Goal: Information Seeking & Learning: Learn about a topic

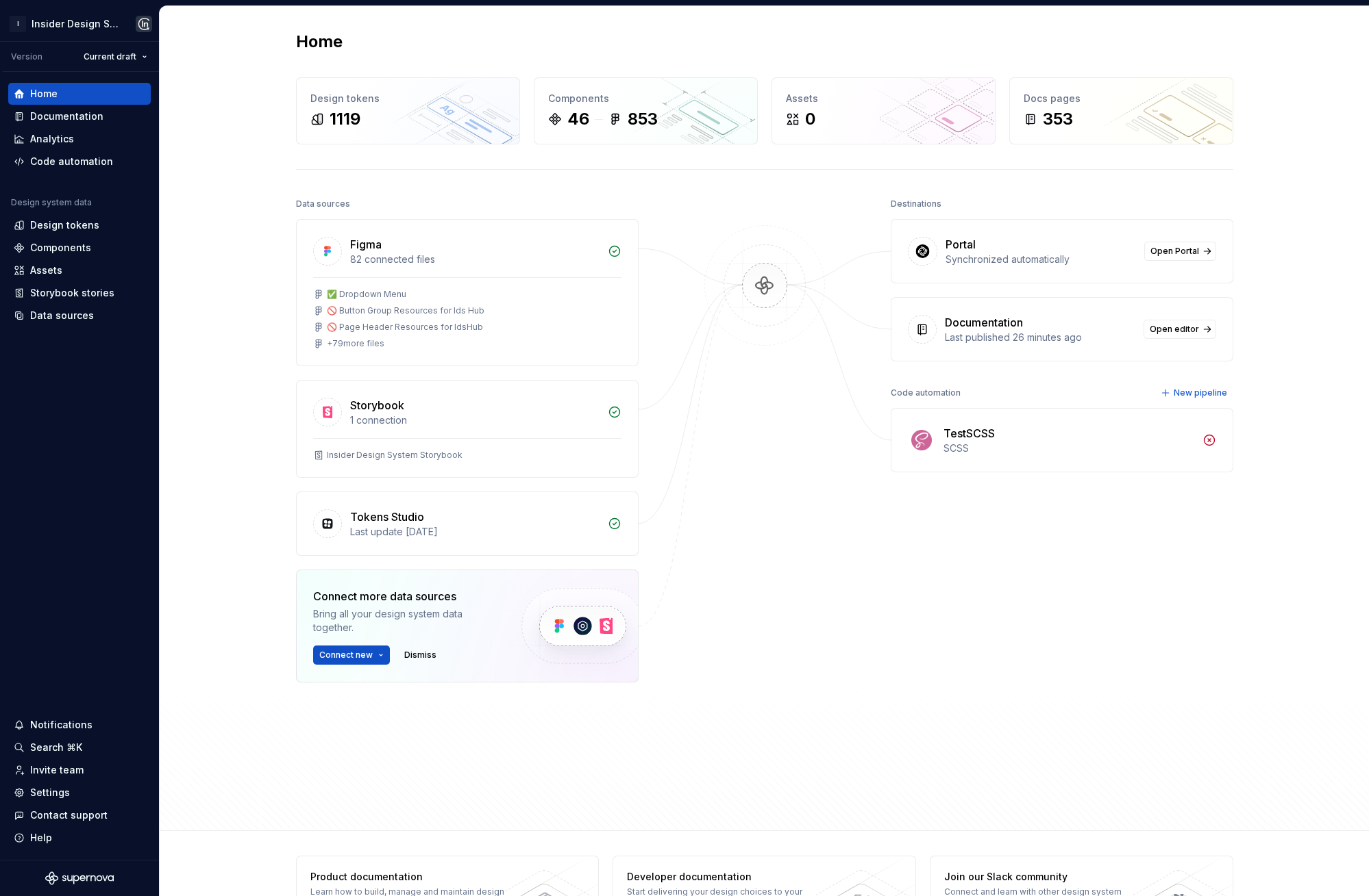
click at [194, 140] on div "Home Design tokens 1119 Components 46 853 Assets 0 Docs pages 353 Data sources …" at bounding box center [764, 419] width 1209 height 825
click at [54, 117] on div "Documentation" at bounding box center [66, 116] width 73 height 13
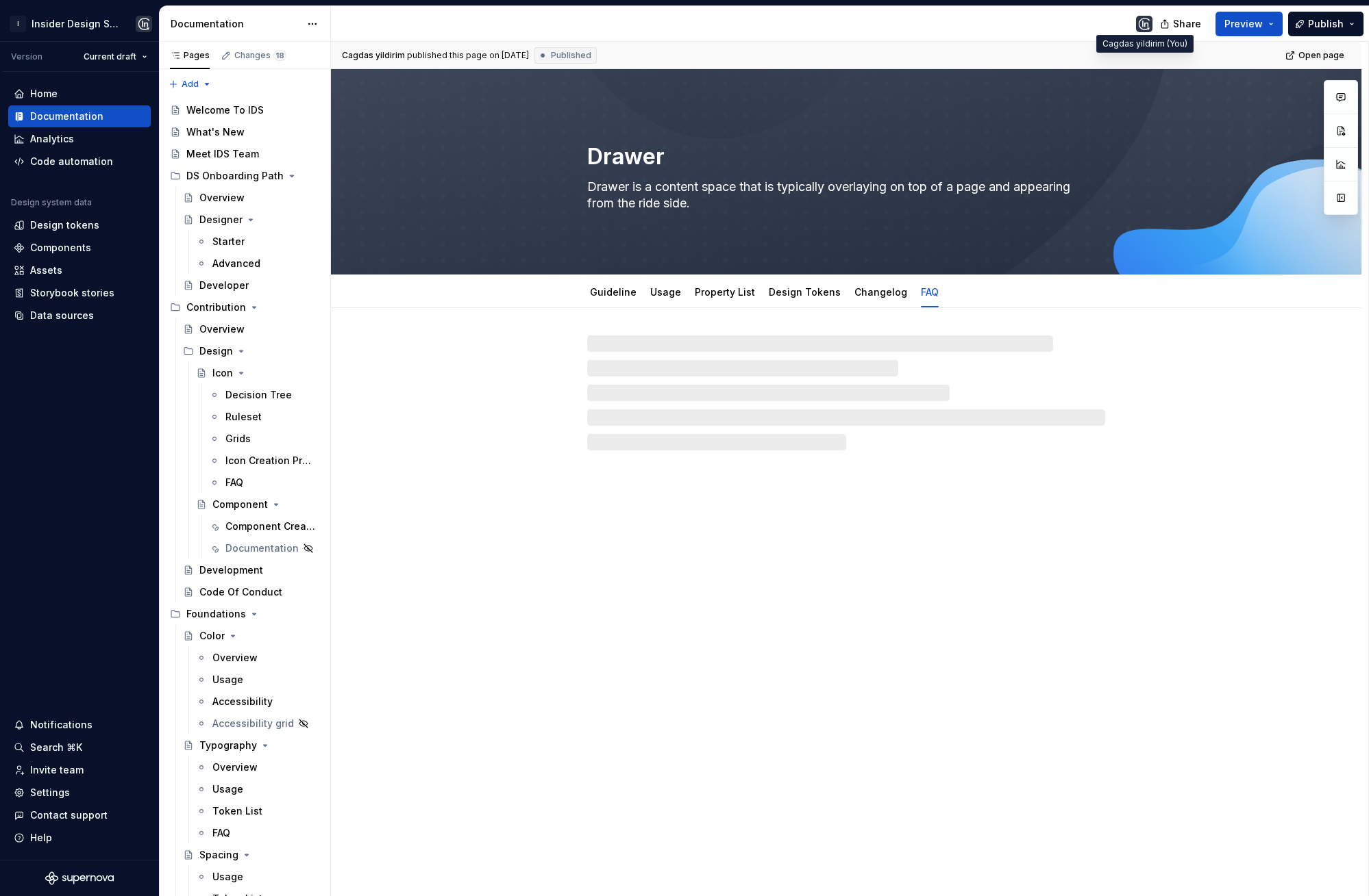
click at [1143, 22] on img at bounding box center [1143, 24] width 17 height 17
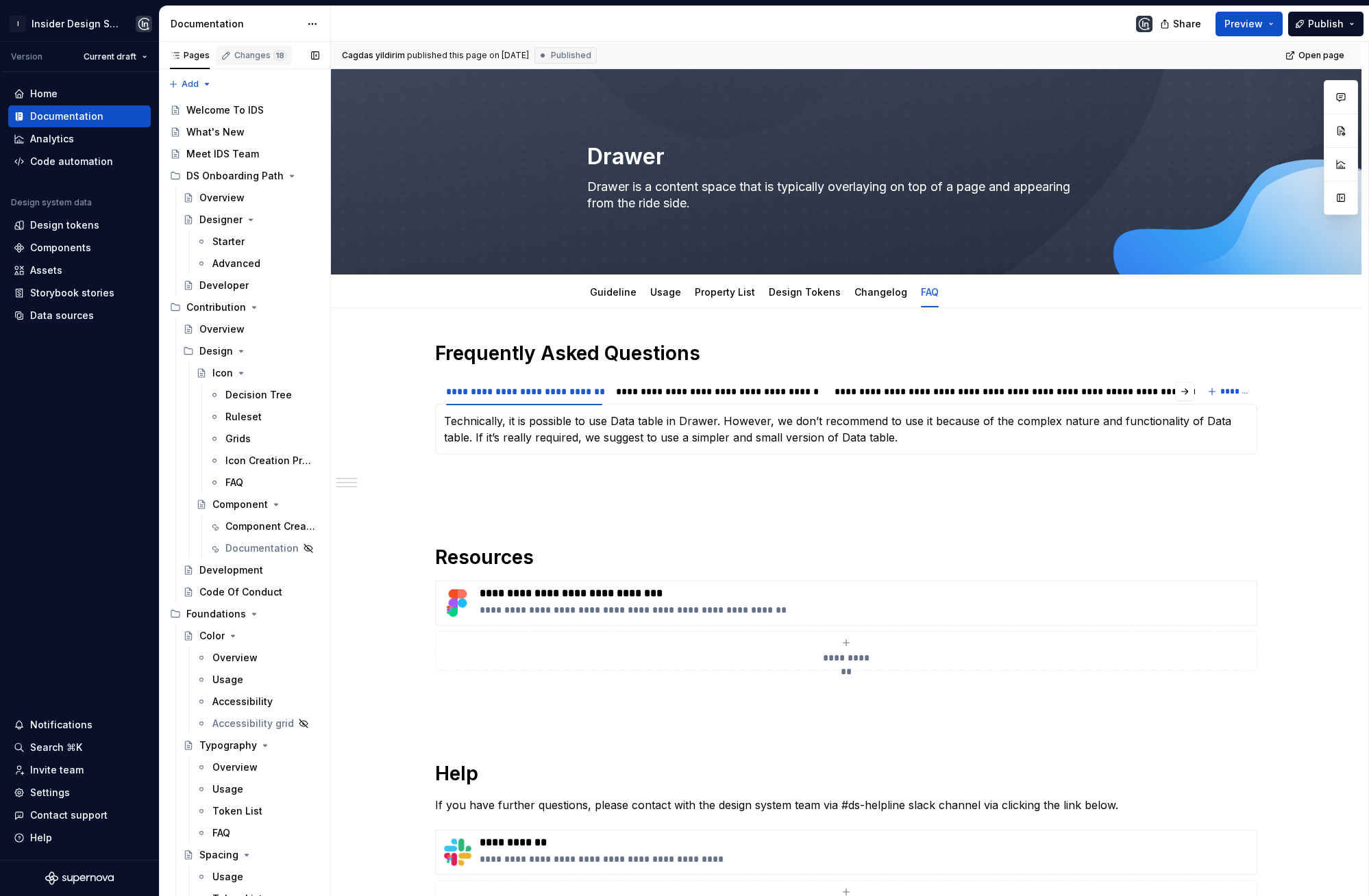
click at [260, 55] on div "Changes 18" at bounding box center [260, 55] width 52 height 11
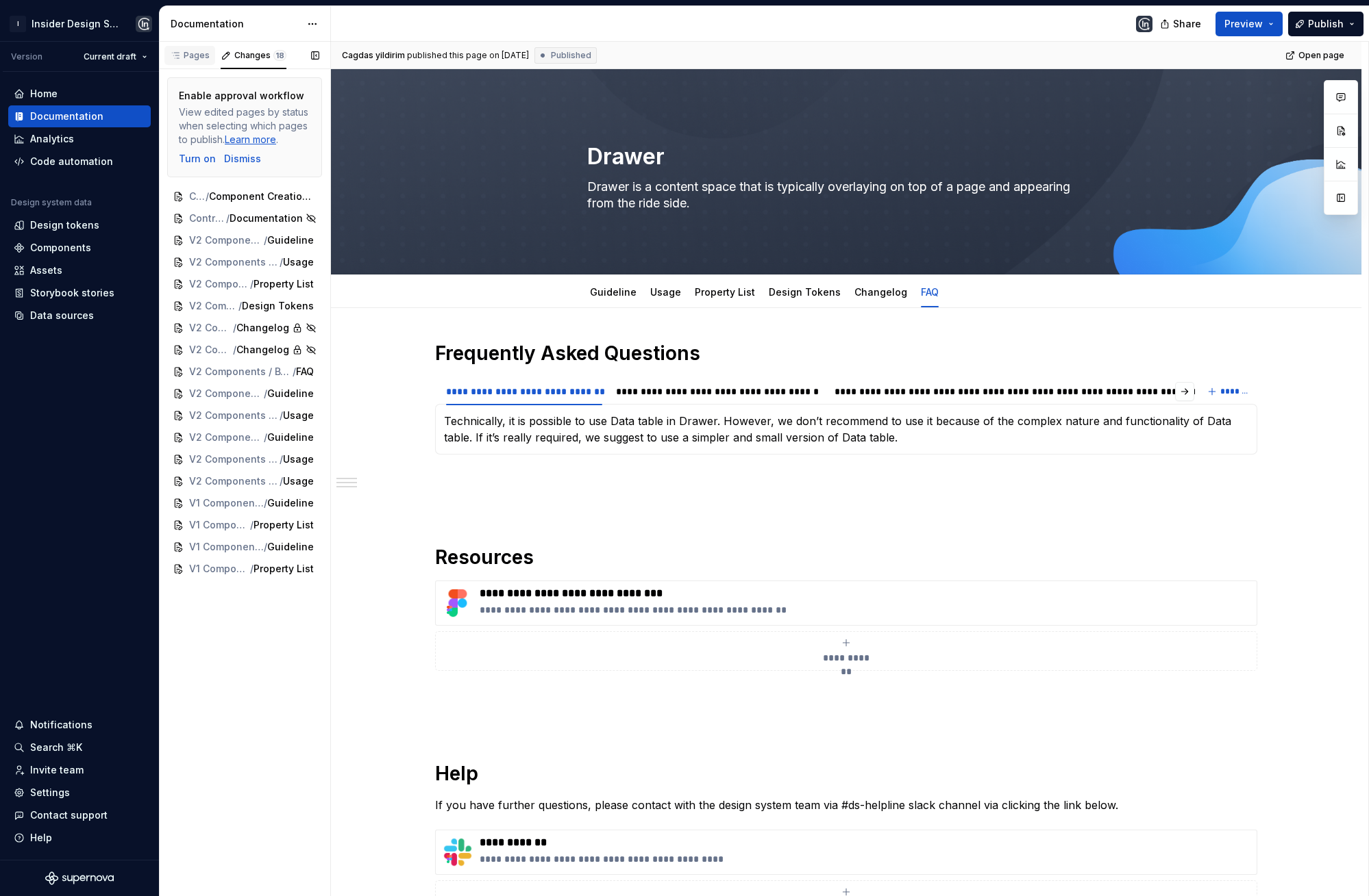
click at [196, 59] on div "Pages" at bounding box center [189, 55] width 39 height 11
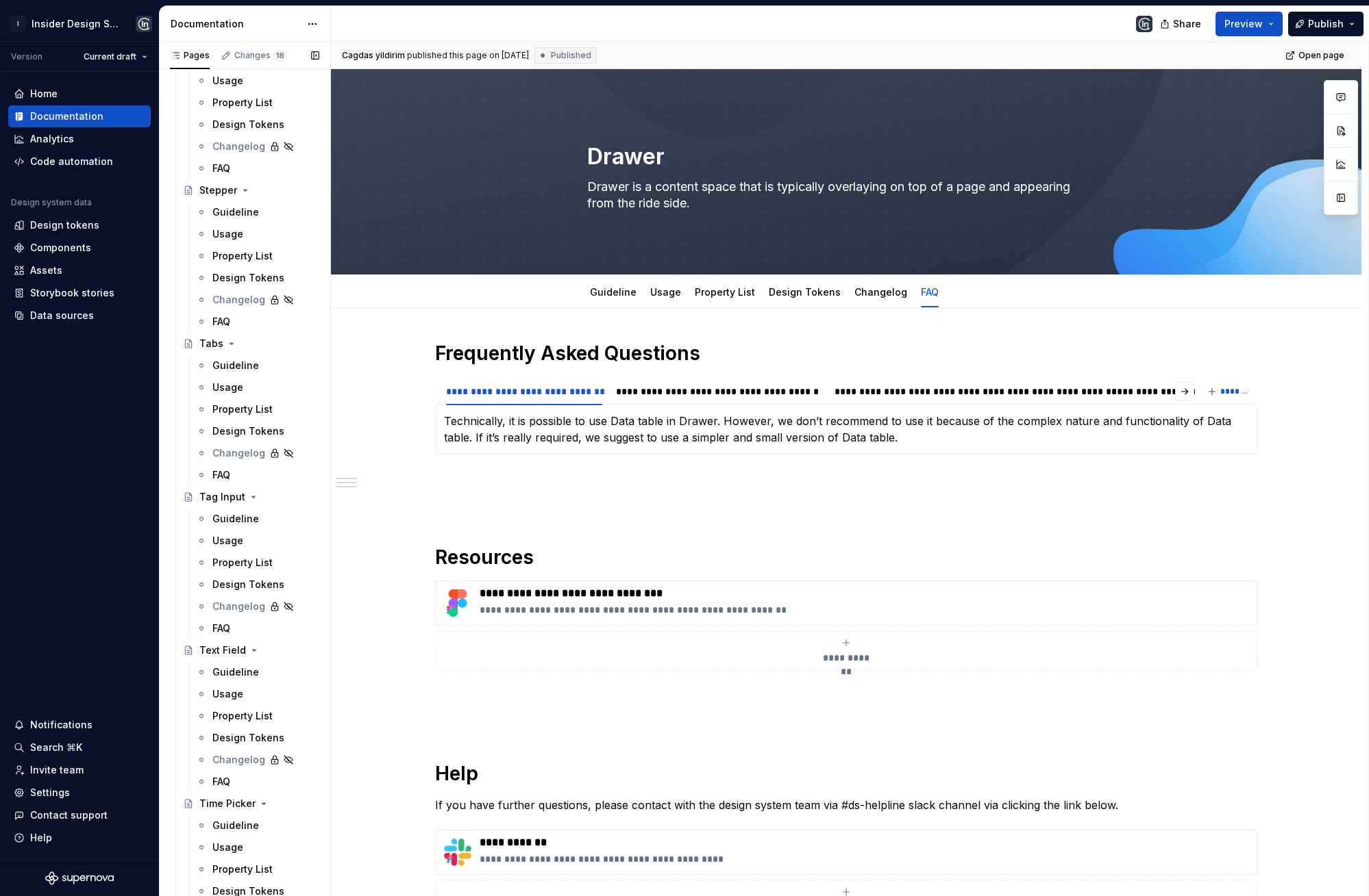
scroll to position [8447, 0]
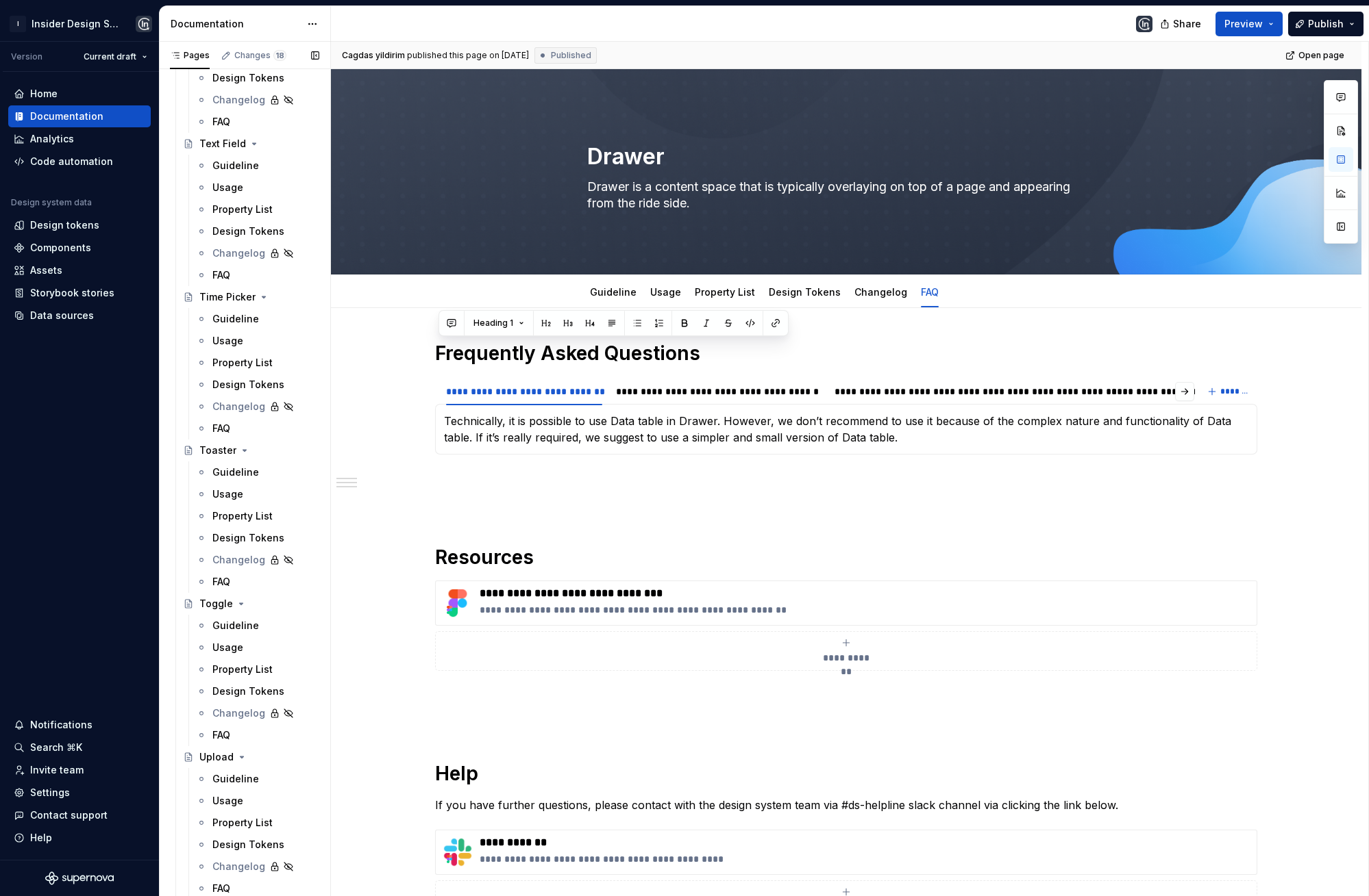
type textarea "*"
